Goal: Check status: Check status

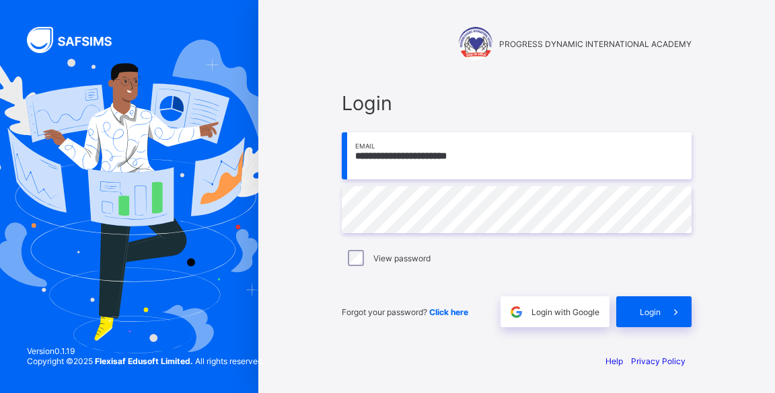
type input "**********"
click at [649, 319] on div "Login" at bounding box center [653, 312] width 75 height 31
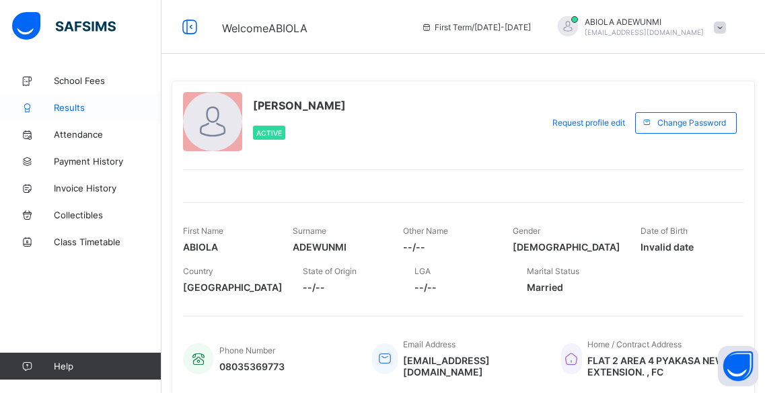
click at [70, 106] on span "Results" at bounding box center [108, 107] width 108 height 11
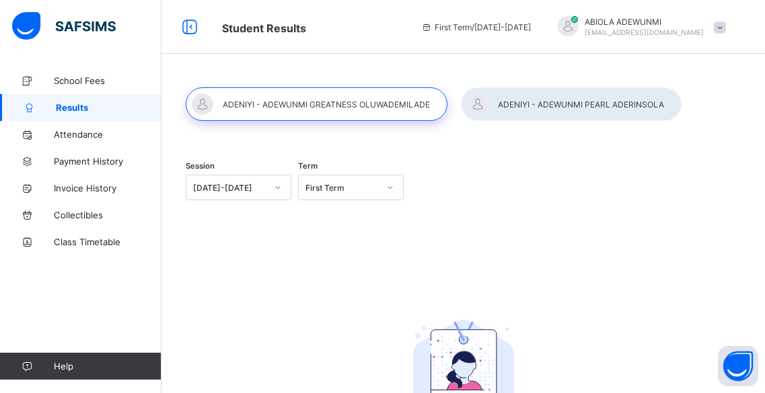
click at [534, 105] on div at bounding box center [571, 104] width 221 height 34
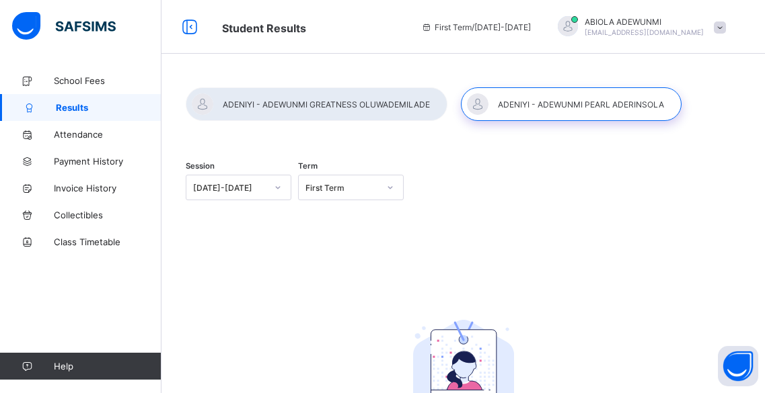
click at [330, 102] on div at bounding box center [317, 104] width 262 height 34
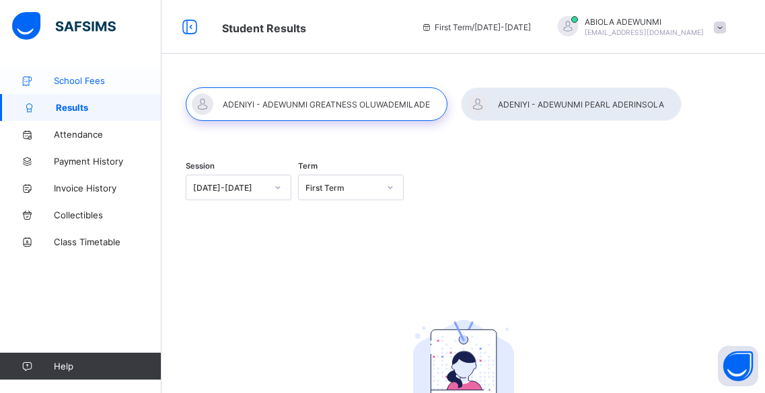
click at [80, 82] on span "School Fees" at bounding box center [108, 80] width 108 height 11
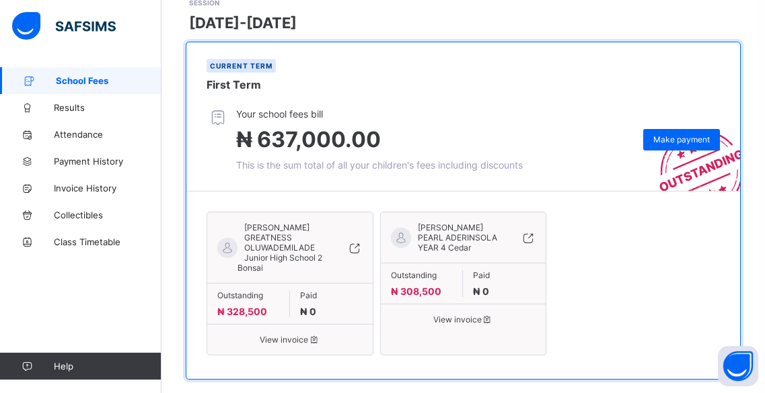
scroll to position [223, 0]
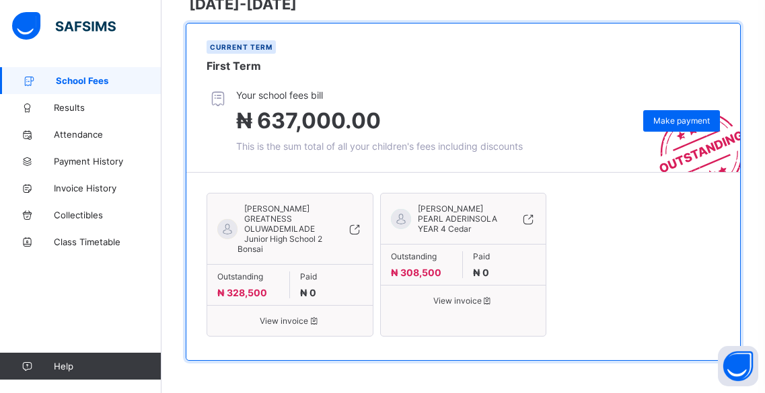
click at [282, 319] on span "View invoice" at bounding box center [289, 321] width 145 height 10
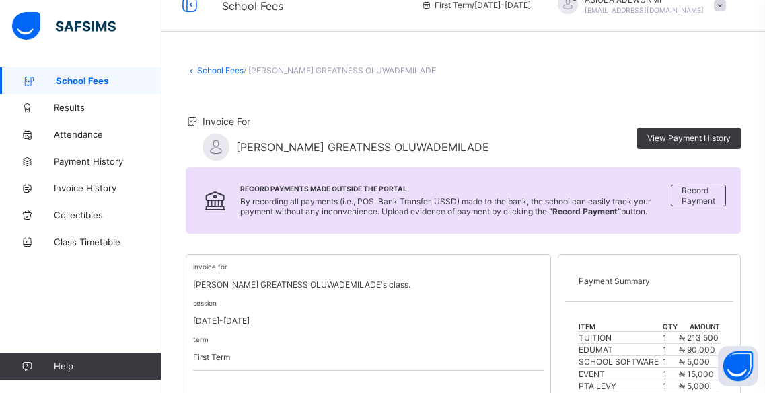
scroll to position [22, 0]
click at [616, 333] on td "TUITION" at bounding box center [620, 339] width 84 height 12
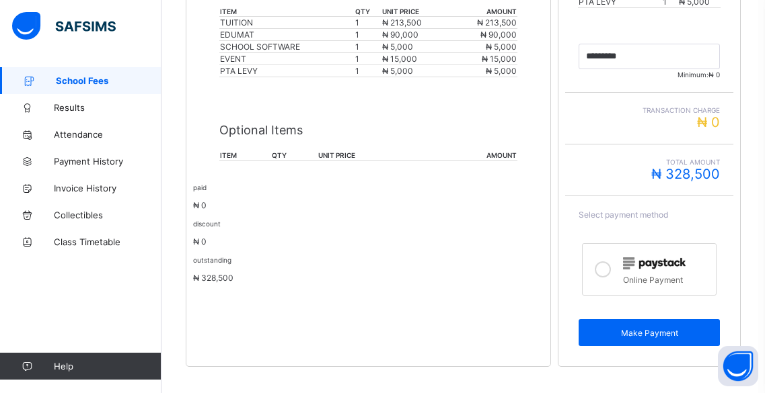
scroll to position [418, 0]
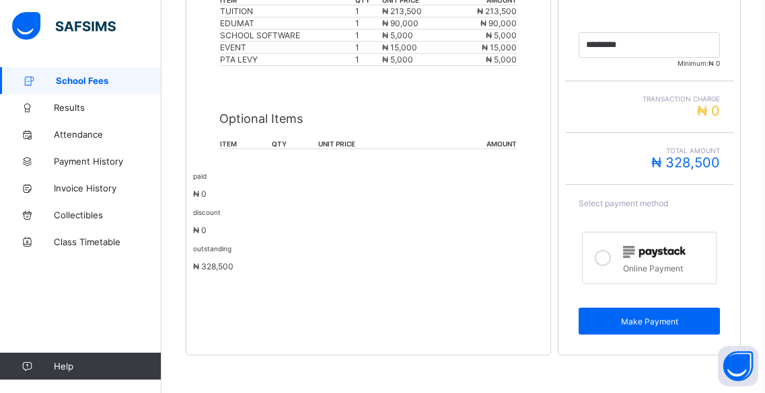
click at [228, 142] on th "item" at bounding box center [245, 144] width 52 height 10
click at [279, 139] on th "qty" at bounding box center [294, 144] width 46 height 10
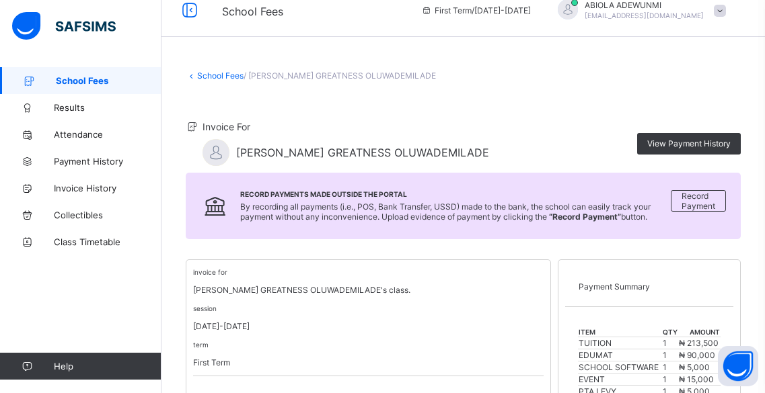
scroll to position [0, 0]
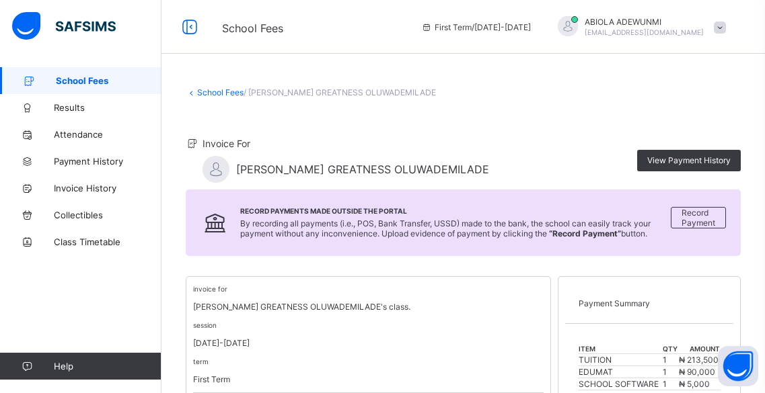
click at [214, 92] on link "School Fees" at bounding box center [220, 92] width 46 height 10
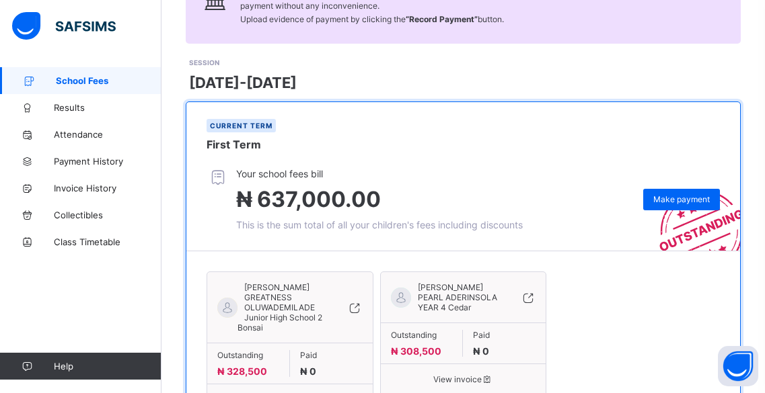
scroll to position [223, 0]
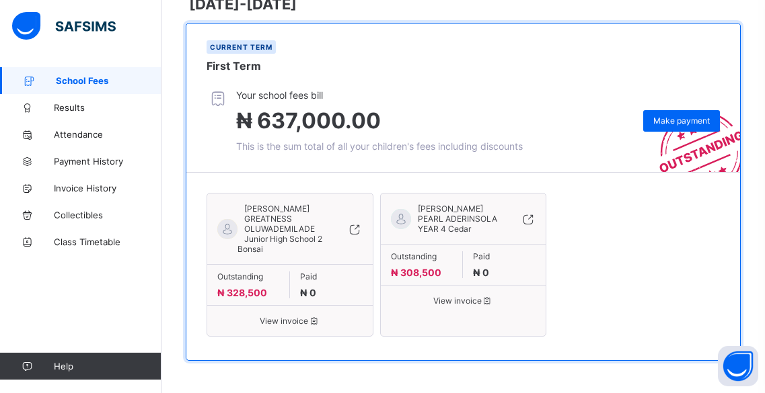
click at [448, 209] on span "[PERSON_NAME] PEARL ADERINSOLA" at bounding box center [462, 214] width 89 height 20
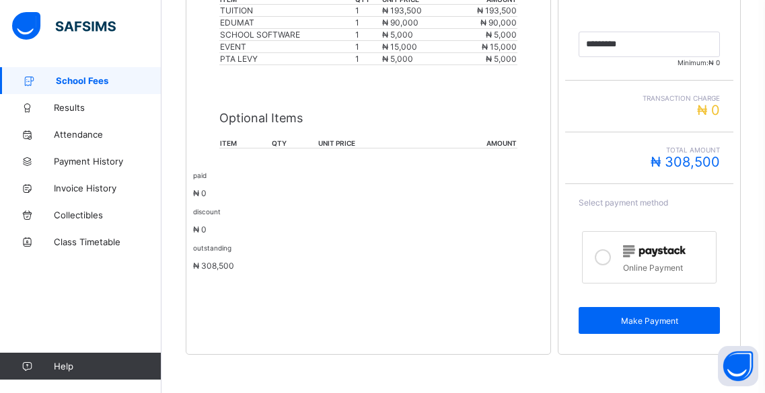
scroll to position [418, 0]
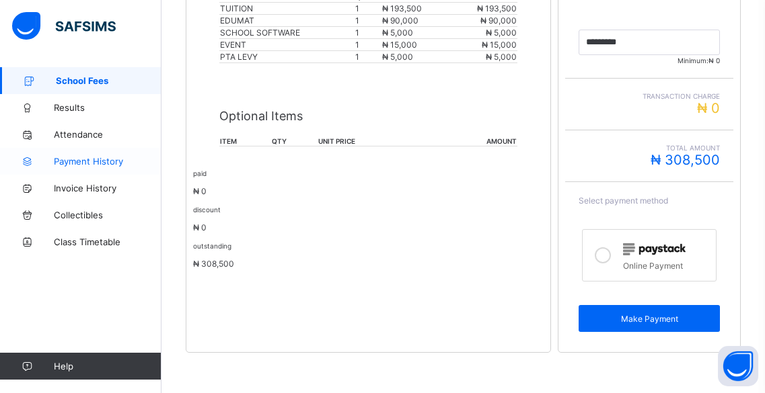
click at [112, 164] on span "Payment History" at bounding box center [108, 161] width 108 height 11
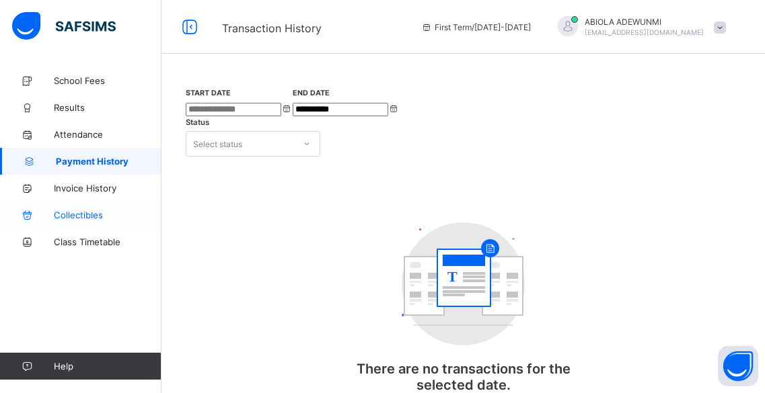
click at [92, 218] on span "Collectibles" at bounding box center [108, 215] width 108 height 11
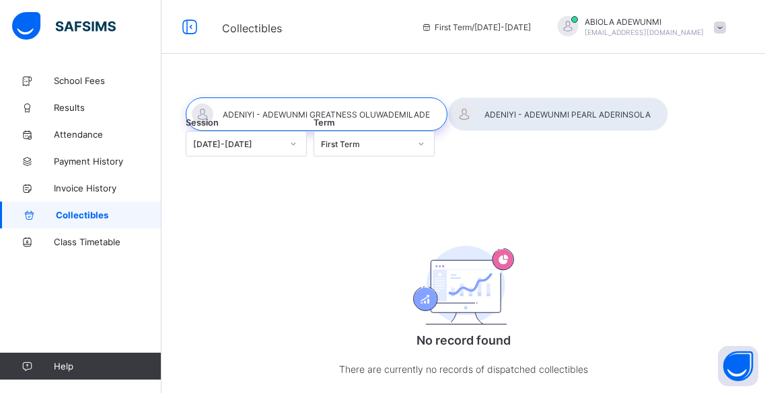
click at [397, 284] on div "No record found There are currently no records of dispatched collectibles" at bounding box center [463, 307] width 269 height 196
click at [92, 192] on span "Invoice History" at bounding box center [108, 188] width 108 height 11
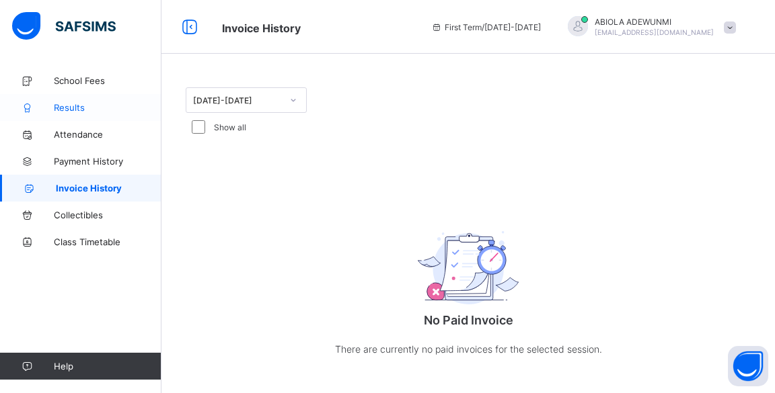
click at [72, 105] on span "Results" at bounding box center [108, 107] width 108 height 11
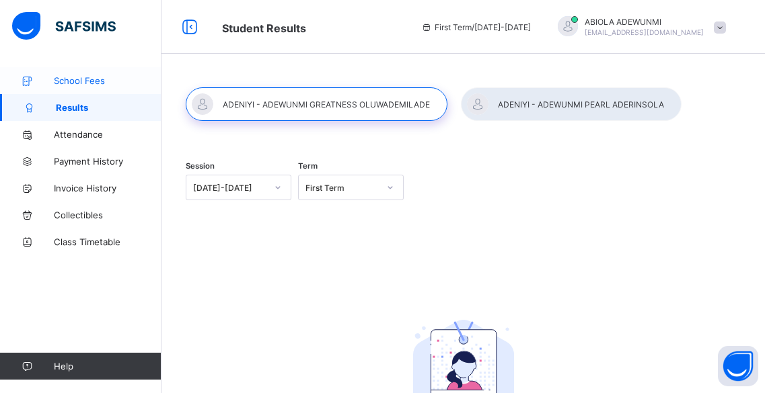
click at [79, 84] on span "School Fees" at bounding box center [108, 80] width 108 height 11
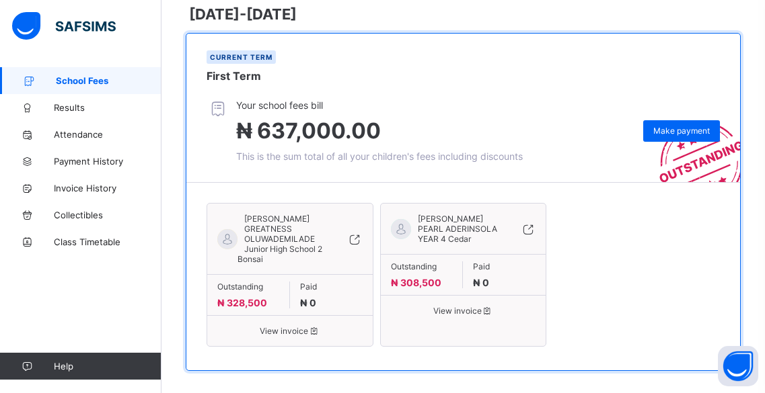
scroll to position [223, 0]
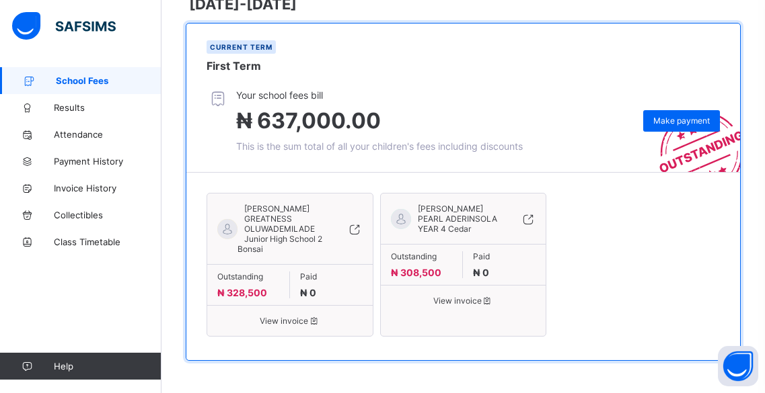
click at [245, 292] on span "₦ 328,500" at bounding box center [242, 292] width 50 height 11
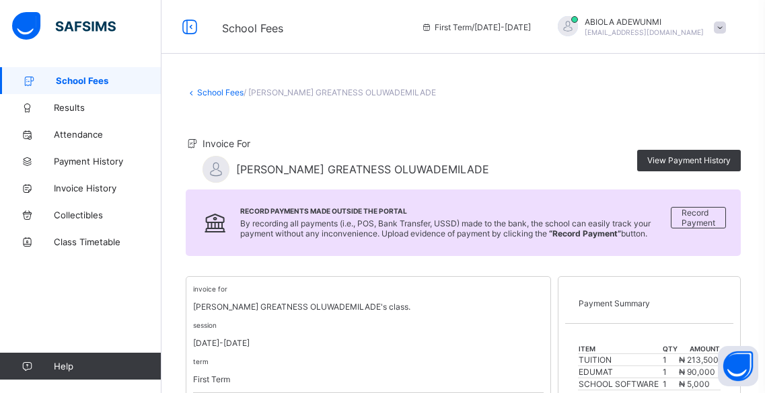
click at [98, 80] on span "School Fees" at bounding box center [109, 80] width 106 height 11
